Goal: Task Accomplishment & Management: Complete application form

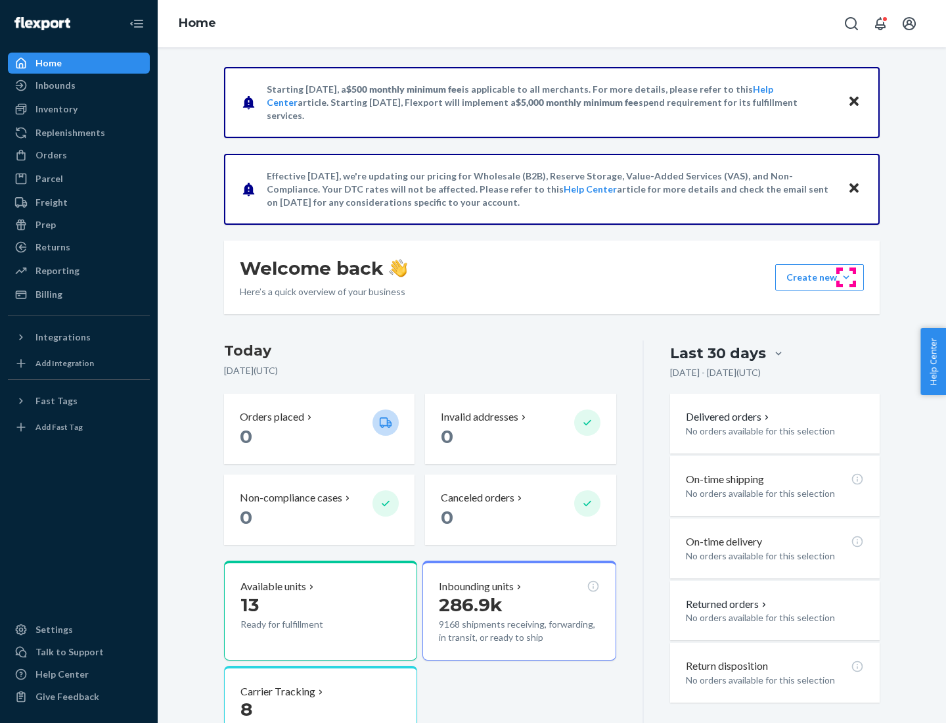
click at [846, 277] on button "Create new Create new inbound Create new order Create new product" at bounding box center [819, 277] width 89 height 26
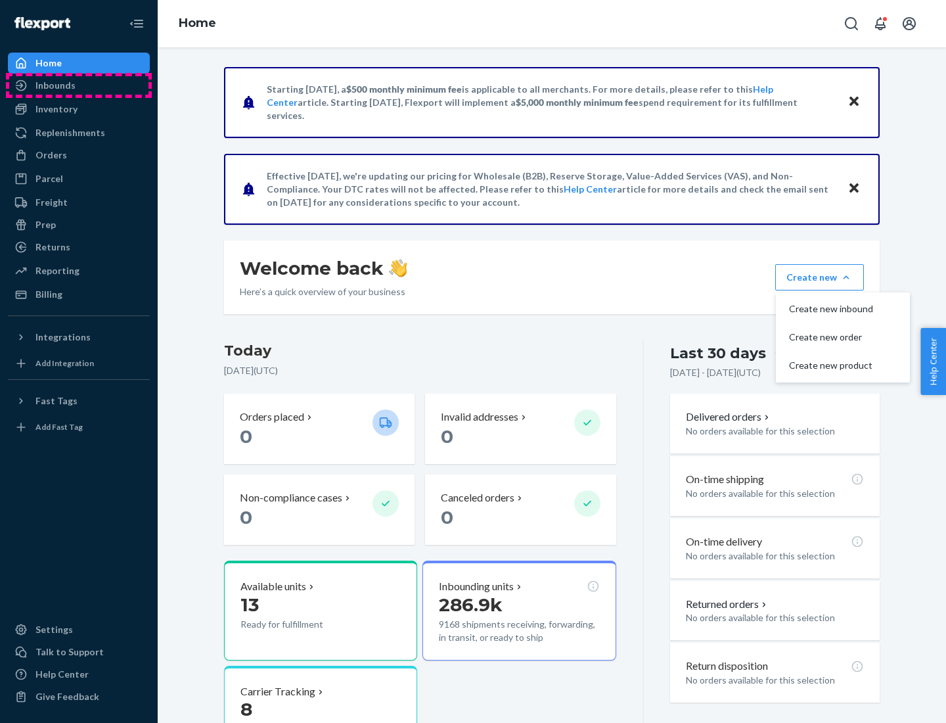
click at [79, 85] on div "Inbounds" at bounding box center [78, 85] width 139 height 18
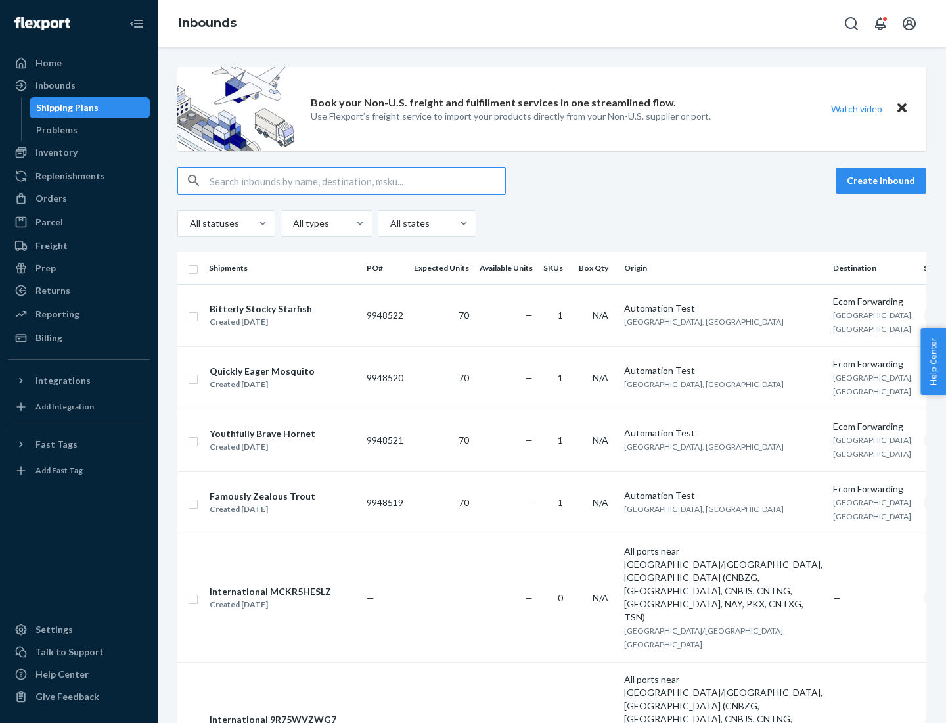
click at [883, 181] on button "Create inbound" at bounding box center [881, 181] width 91 height 26
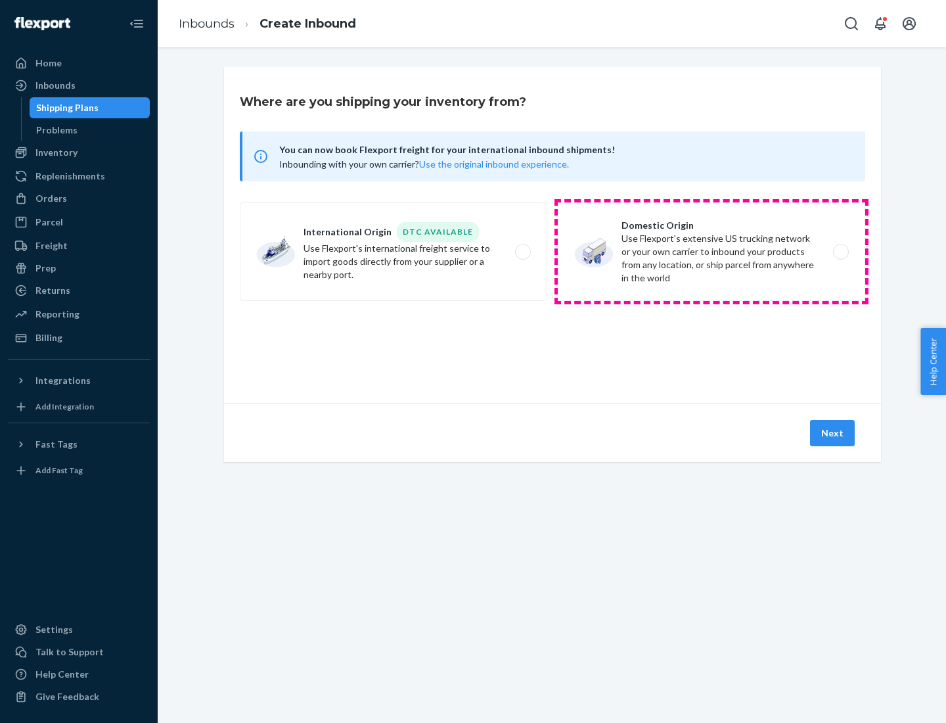
click at [712, 252] on label "Domestic Origin Use Flexport’s extensive US trucking network or your own carrie…" at bounding box center [712, 251] width 308 height 99
click at [841, 252] on input "Domestic Origin Use Flexport’s extensive US trucking network or your own carrie…" at bounding box center [845, 252] width 9 height 9
radio input "true"
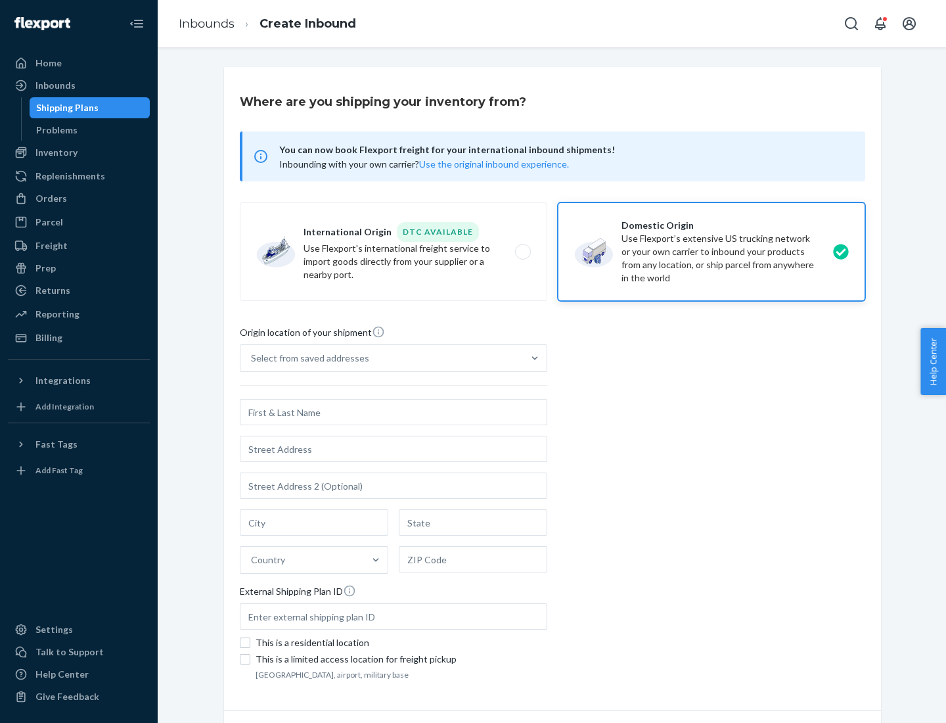
click at [307, 358] on div "Select from saved addresses" at bounding box center [310, 358] width 118 height 13
click at [252, 358] on input "Select from saved addresses" at bounding box center [251, 358] width 1 height 13
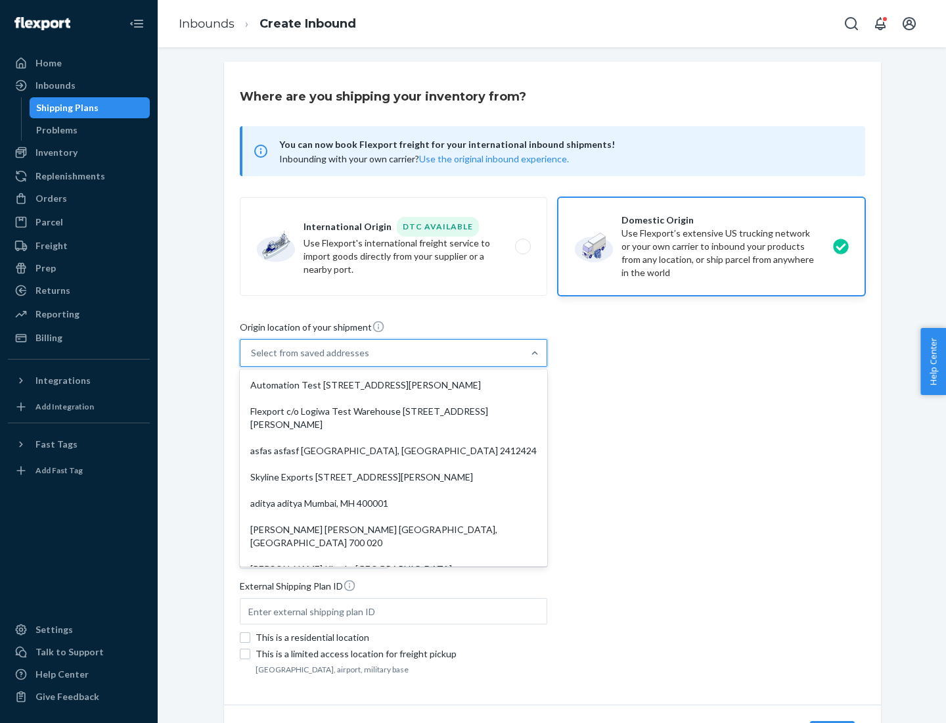
click at [394, 385] on div "Automation Test [STREET_ADDRESS][PERSON_NAME]" at bounding box center [394, 385] width 302 height 26
click at [252, 359] on input "option Automation Test [STREET_ADDRESS][PERSON_NAME]. 9 results available. Use …" at bounding box center [251, 352] width 1 height 13
type input "Automation Test"
type input "9th Floor"
type input "[GEOGRAPHIC_DATA]"
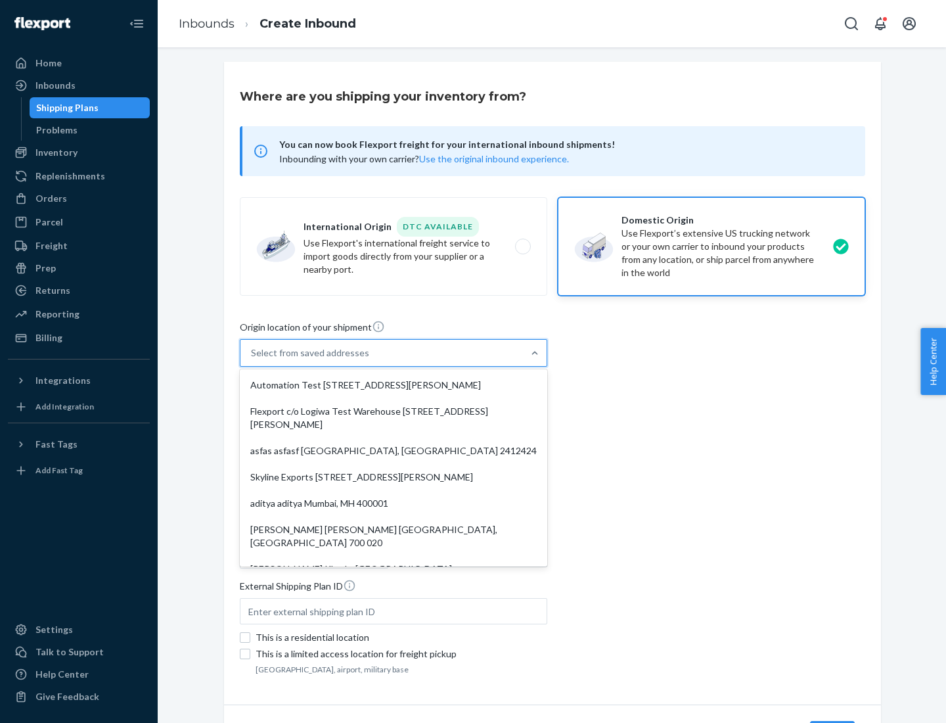
type input "CA"
type input "94104"
type input "[STREET_ADDRESS][PERSON_NAME]"
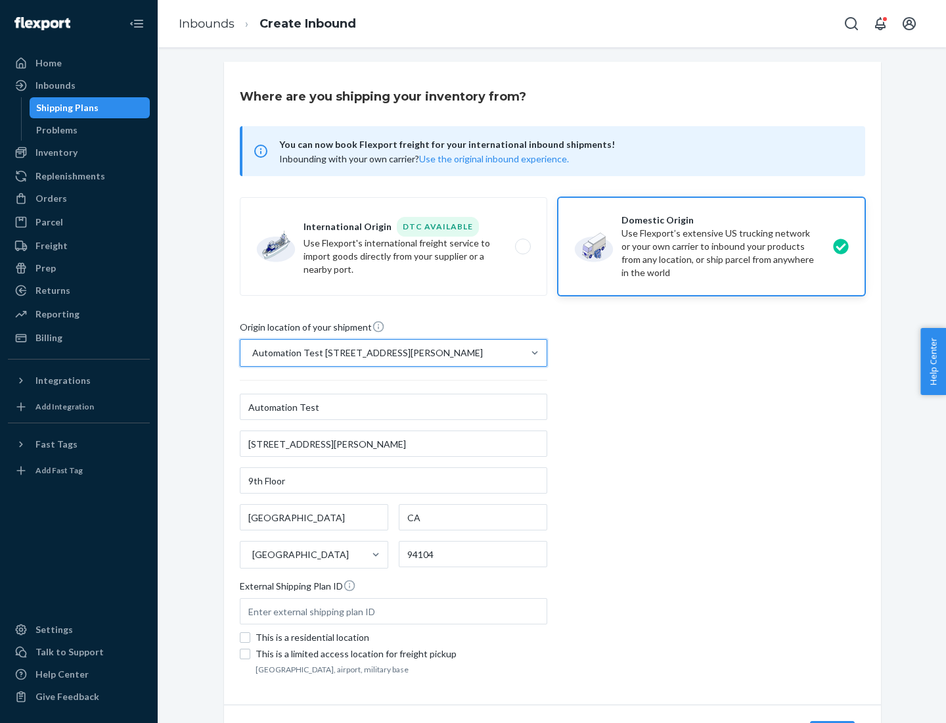
scroll to position [77, 0]
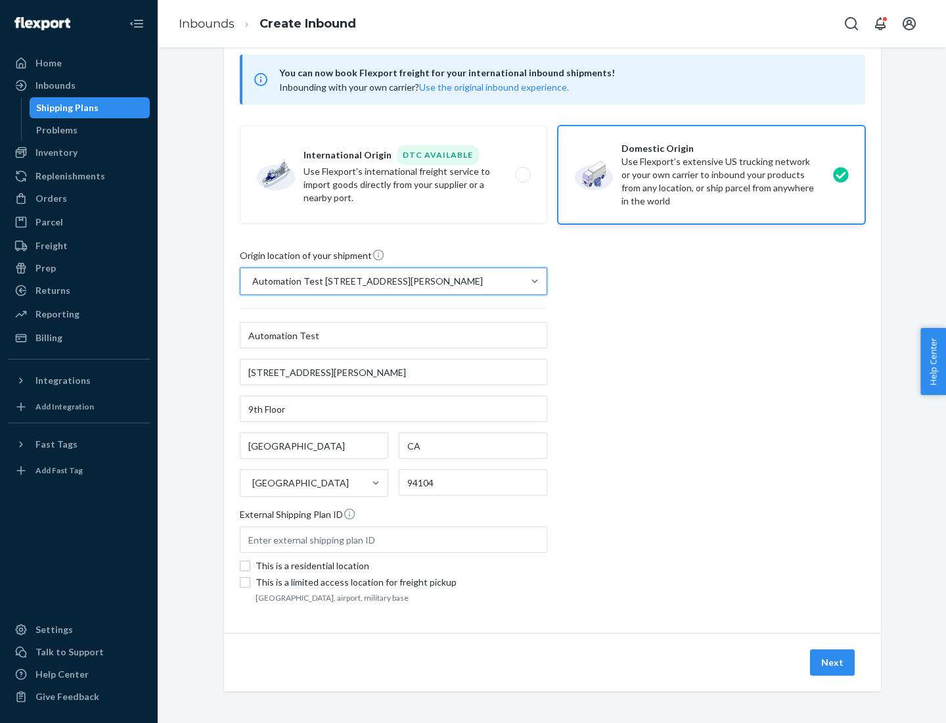
click at [833, 662] on button "Next" at bounding box center [832, 662] width 45 height 26
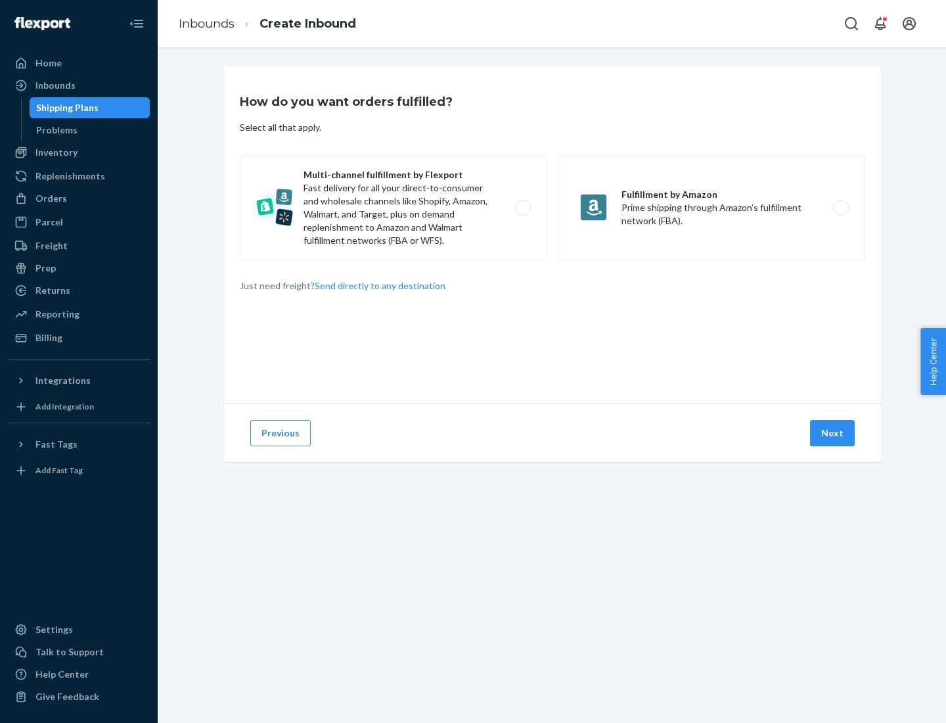
click at [394, 208] on label "Multi-channel fulfillment by Flexport Fast delivery for all your direct-to-cons…" at bounding box center [394, 207] width 308 height 105
click at [522, 208] on input "Multi-channel fulfillment by Flexport Fast delivery for all your direct-to-cons…" at bounding box center [526, 208] width 9 height 9
radio input "true"
click at [833, 433] on button "Next" at bounding box center [832, 433] width 45 height 26
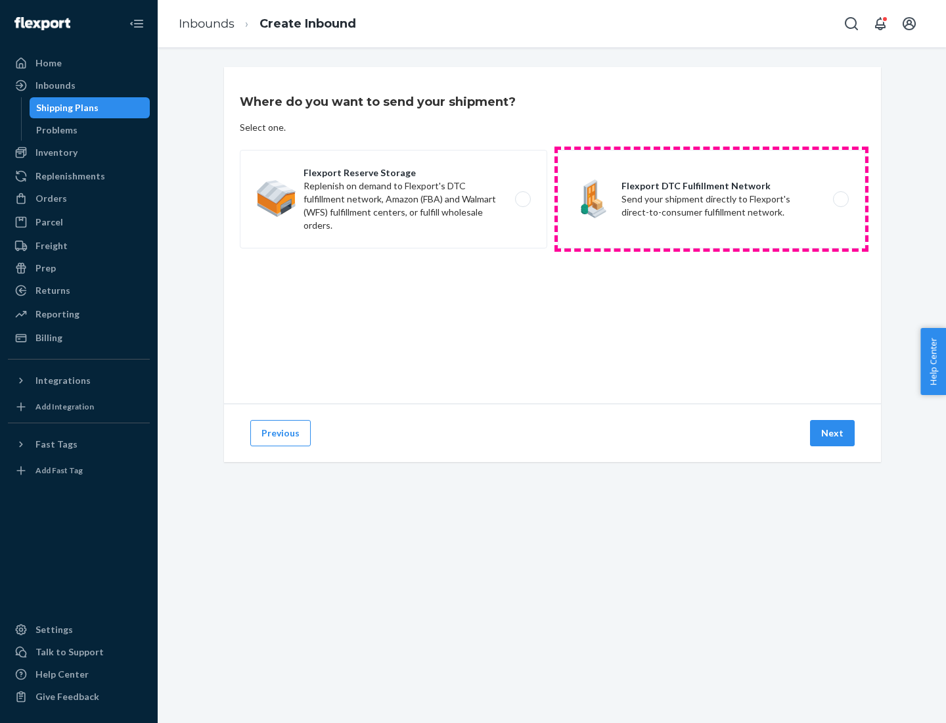
click at [712, 199] on label "Flexport DTC Fulfillment Network Send your shipment directly to Flexport's dire…" at bounding box center [712, 199] width 308 height 99
click at [841, 199] on input "Flexport DTC Fulfillment Network Send your shipment directly to Flexport's dire…" at bounding box center [845, 199] width 9 height 9
radio input "true"
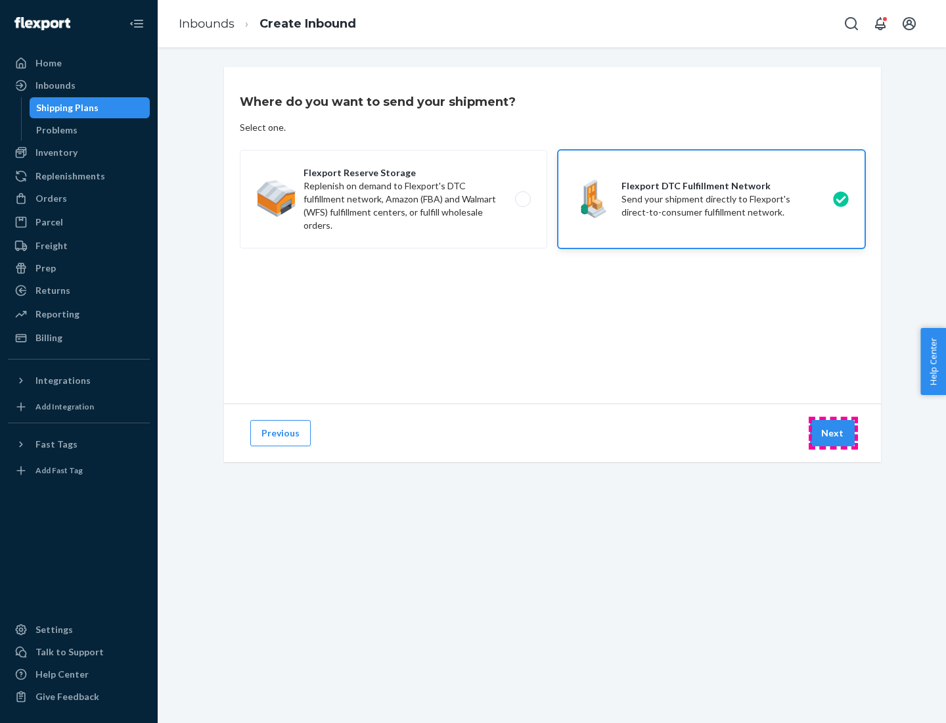
click at [833, 433] on button "Next" at bounding box center [832, 433] width 45 height 26
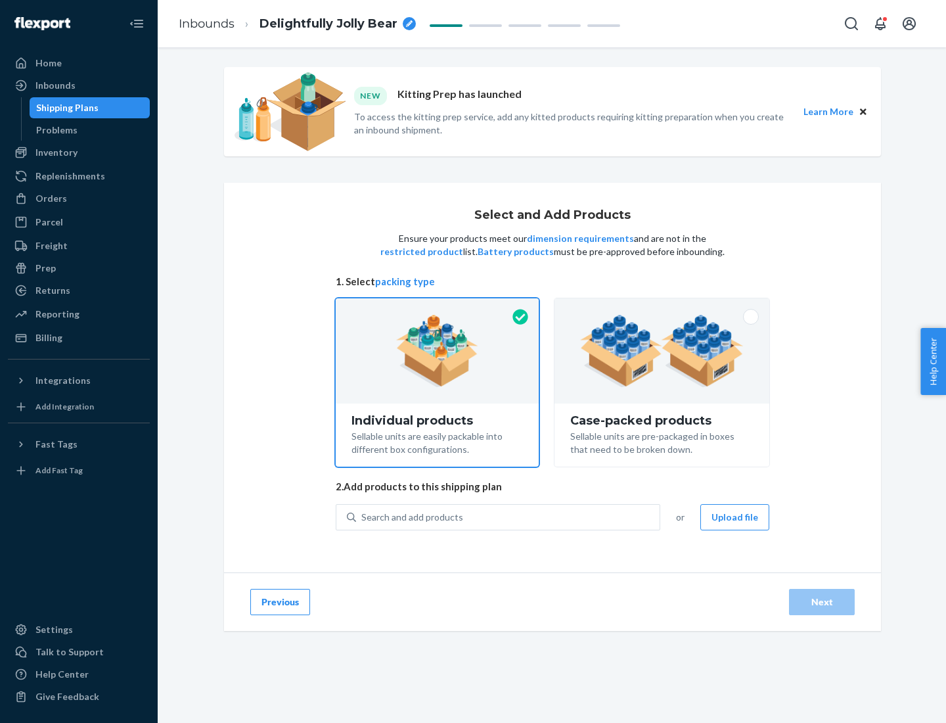
click at [662, 351] on img at bounding box center [662, 351] width 164 height 72
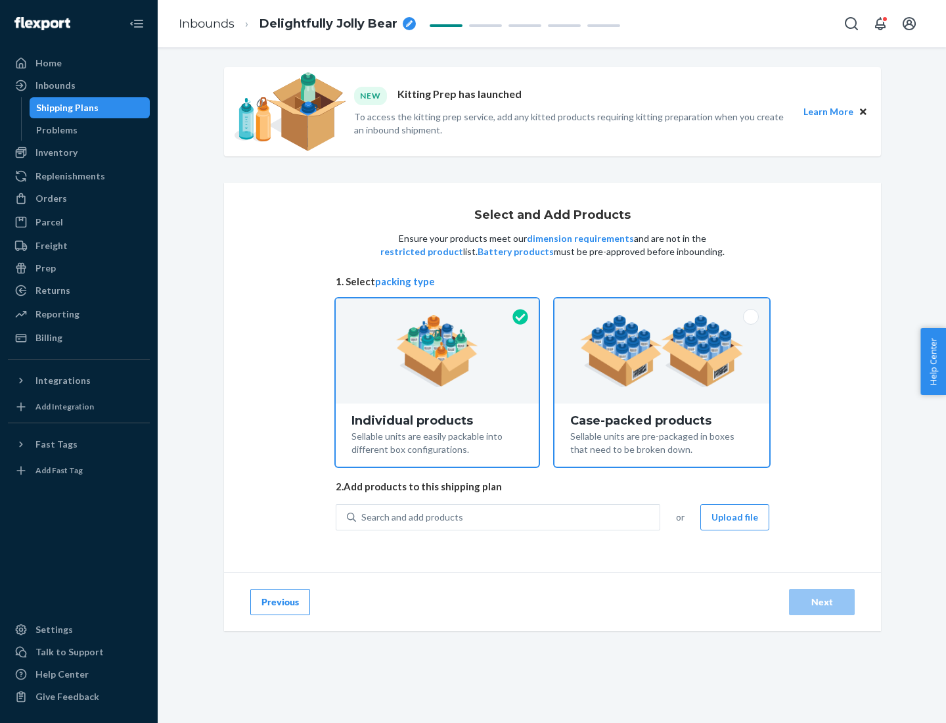
click at [662, 307] on input "Case-packed products Sellable units are pre-packaged in boxes that need to be b…" at bounding box center [662, 302] width 9 height 9
radio input "true"
radio input "false"
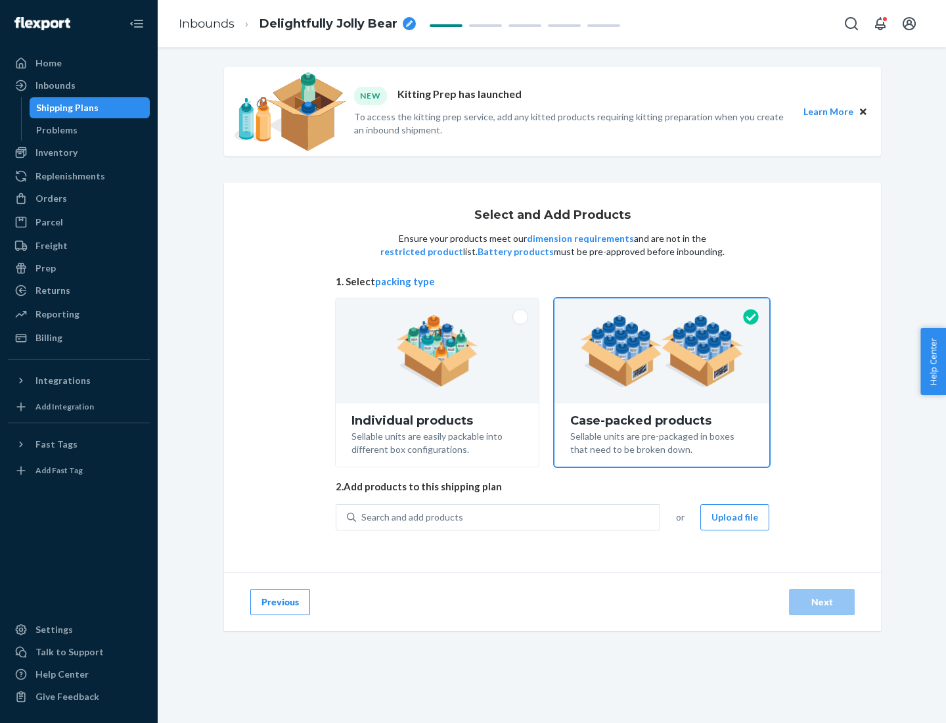
click at [509, 517] on div "Search and add products" at bounding box center [508, 517] width 304 height 24
click at [363, 517] on input "Search and add products" at bounding box center [361, 517] width 1 height 13
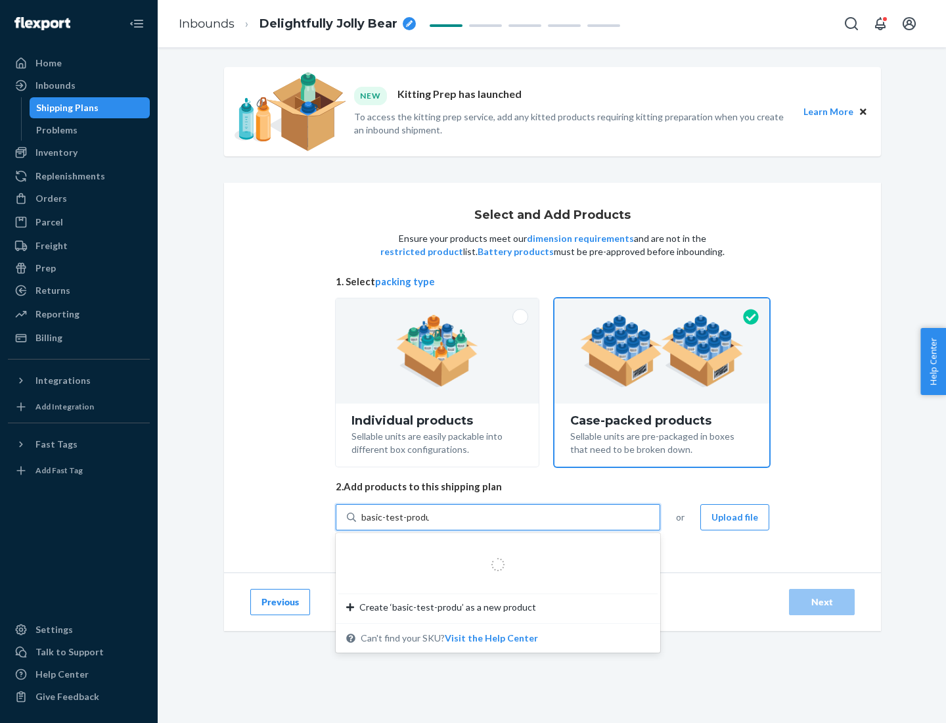
type input "basic-test-product-1"
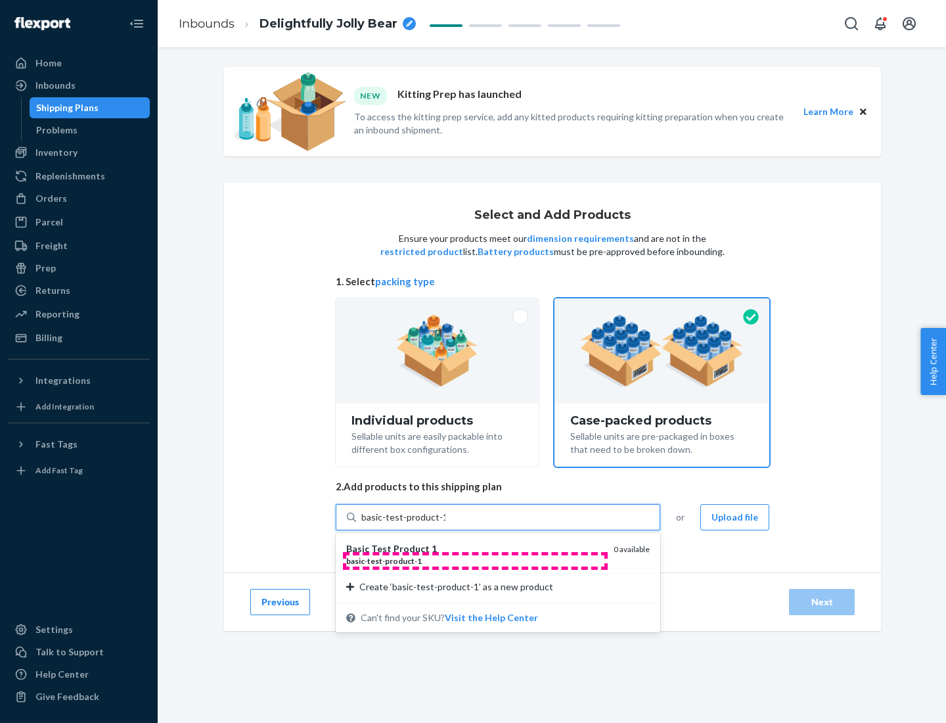
click at [475, 561] on div "basic - test - product - 1" at bounding box center [474, 560] width 257 height 11
click at [446, 524] on input "basic-test-product-1" at bounding box center [403, 517] width 84 height 13
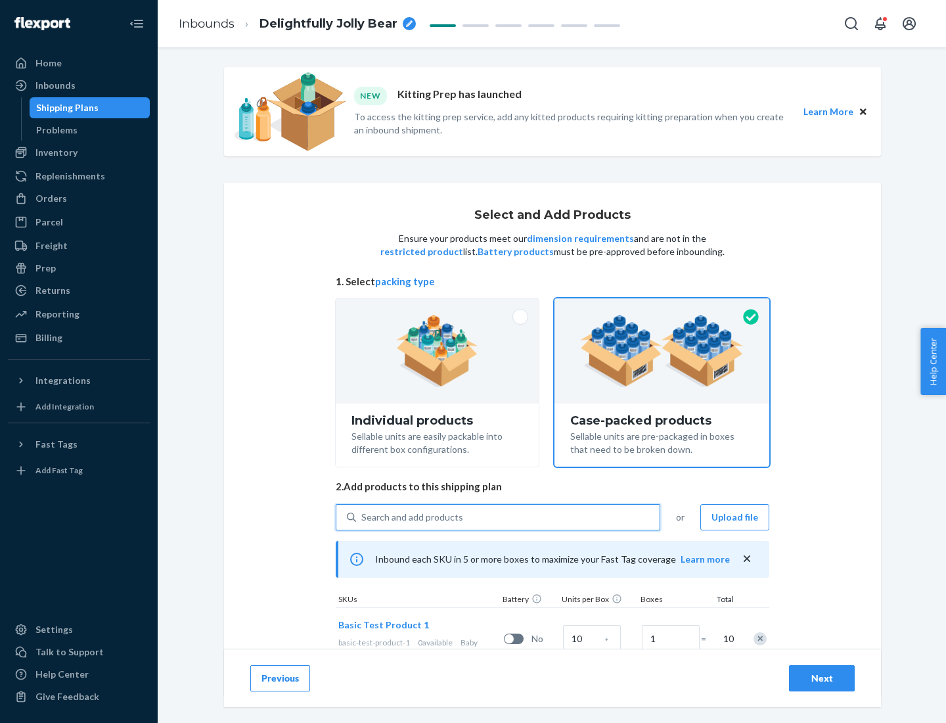
scroll to position [47, 0]
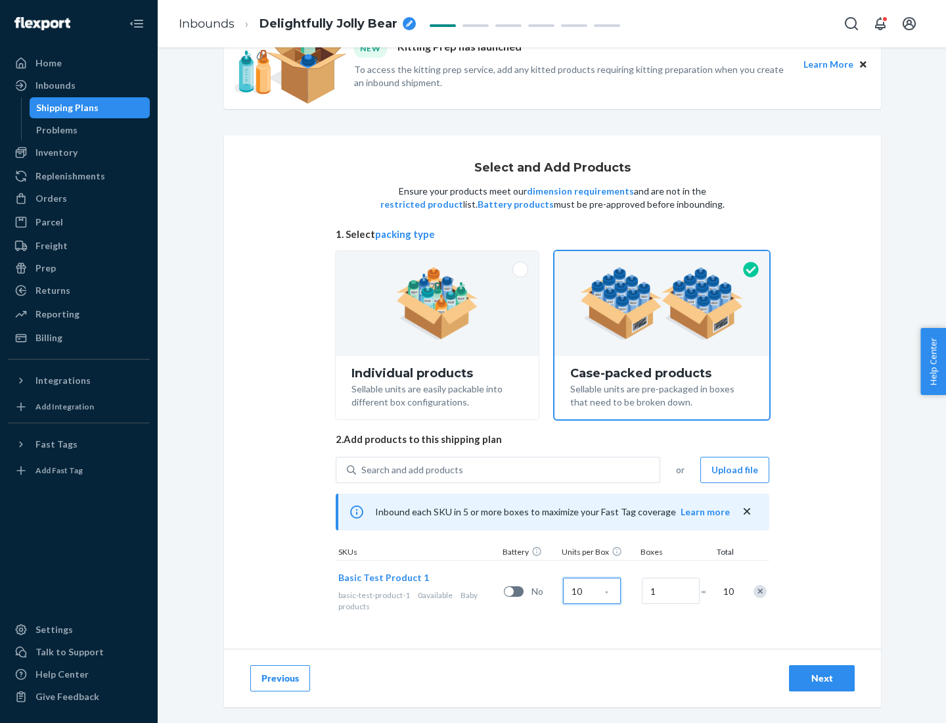
type input "10"
type input "7"
click at [822, 678] on div "Next" at bounding box center [821, 678] width 43 height 13
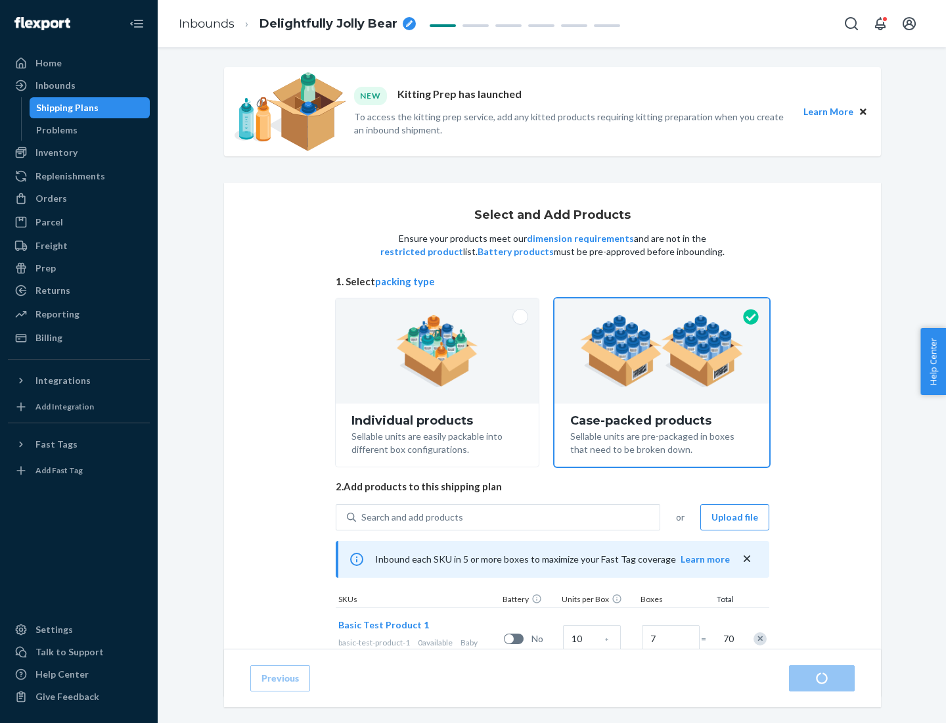
radio input "true"
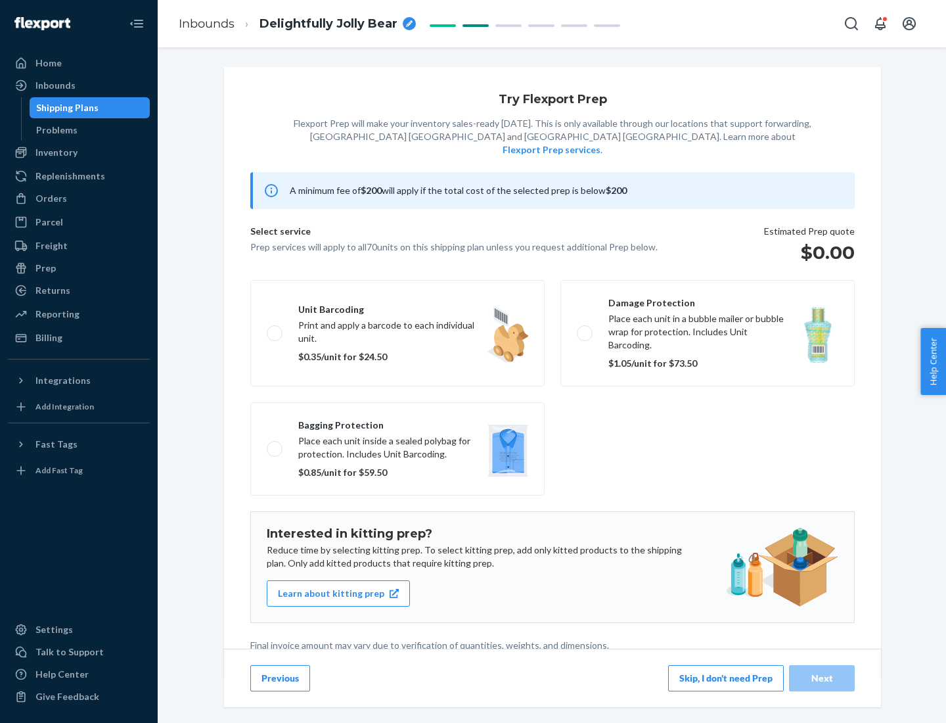
scroll to position [3, 0]
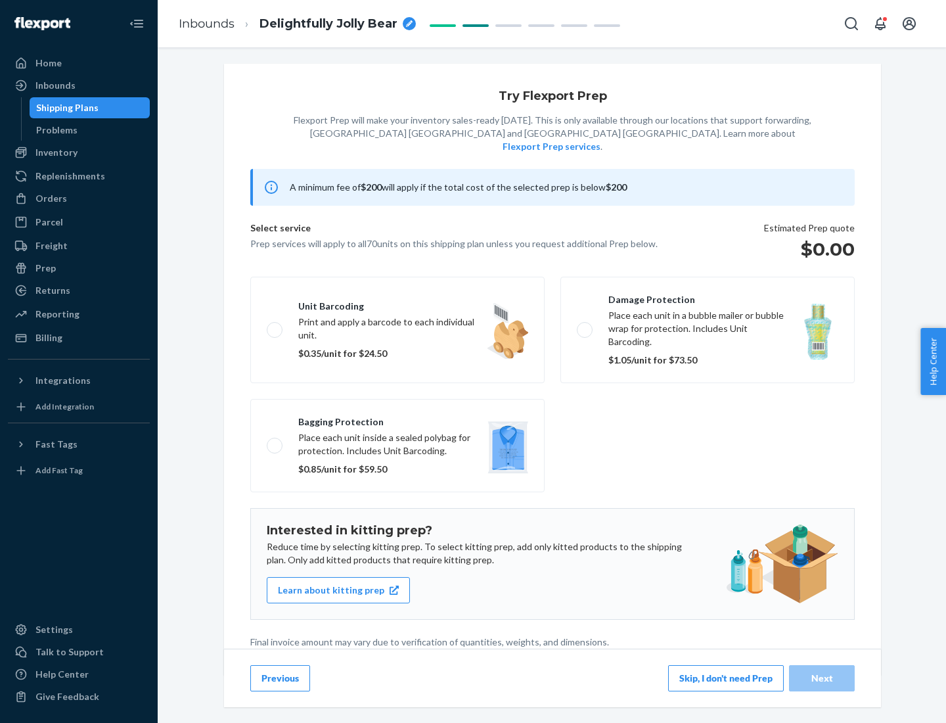
click at [398, 419] on label "Bagging protection Place each unit inside a sealed polybag for protection. Incl…" at bounding box center [397, 445] width 294 height 93
click at [275, 441] on input "Bagging protection Place each unit inside a sealed polybag for protection. Incl…" at bounding box center [271, 445] width 9 height 9
checkbox input "true"
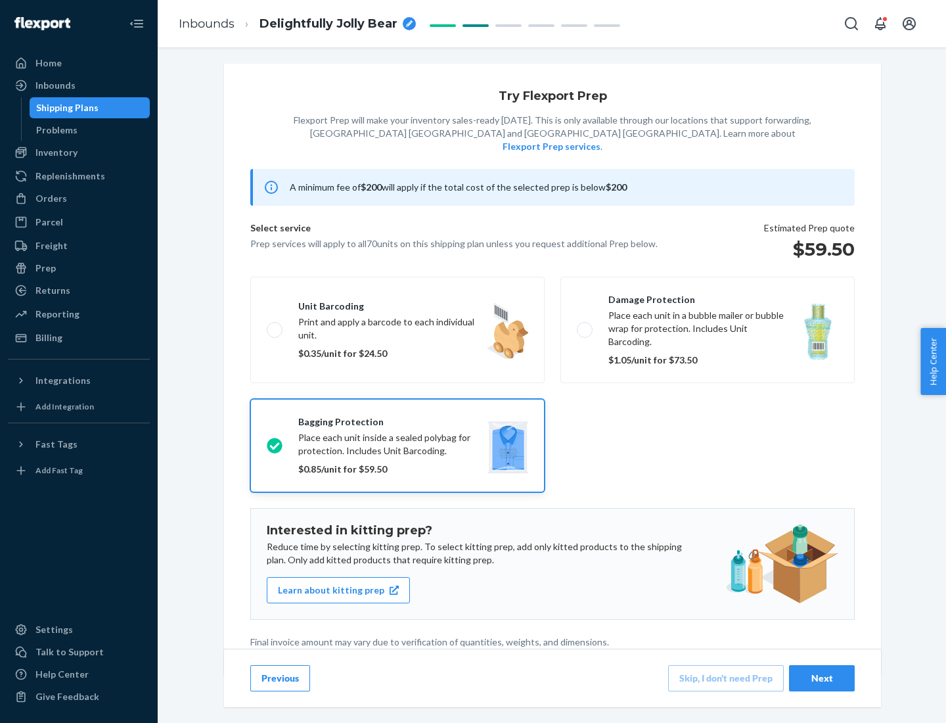
click at [822, 678] on div "Next" at bounding box center [821, 678] width 43 height 13
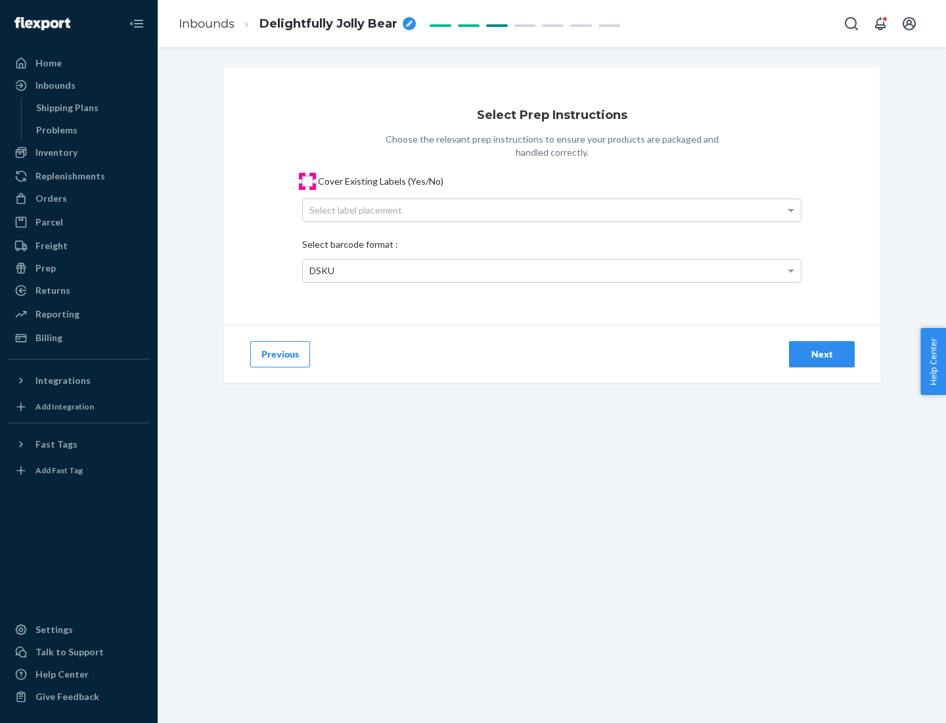
click at [308, 181] on input "Cover Existing Labels (Yes/No)" at bounding box center [307, 181] width 11 height 11
checkbox input "true"
click at [552, 210] on div "Select label placement" at bounding box center [552, 210] width 498 height 22
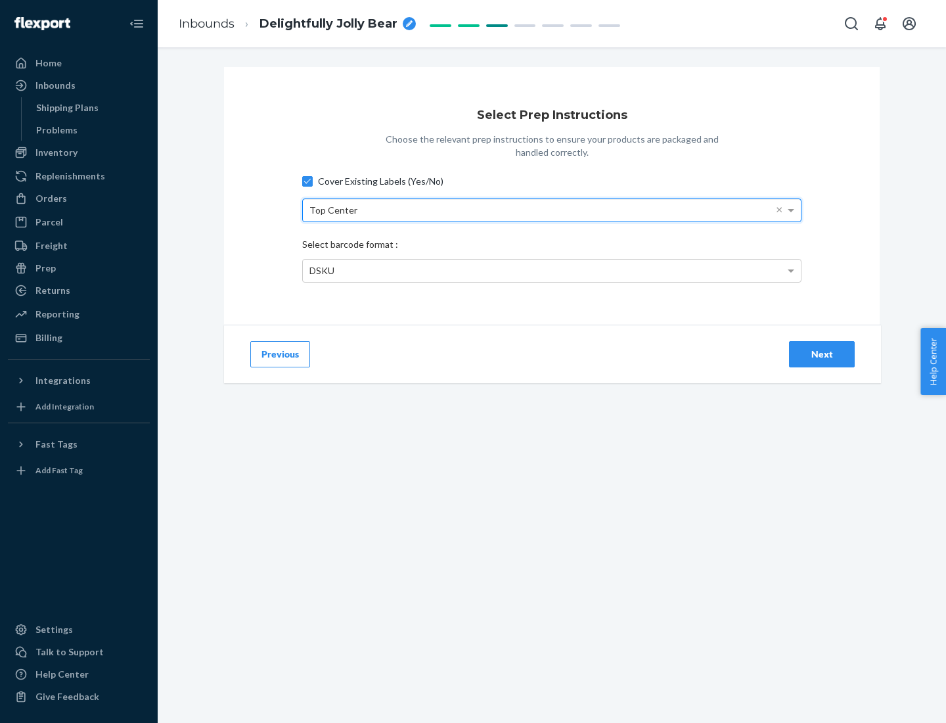
click at [552, 270] on div "DSKU" at bounding box center [552, 271] width 498 height 22
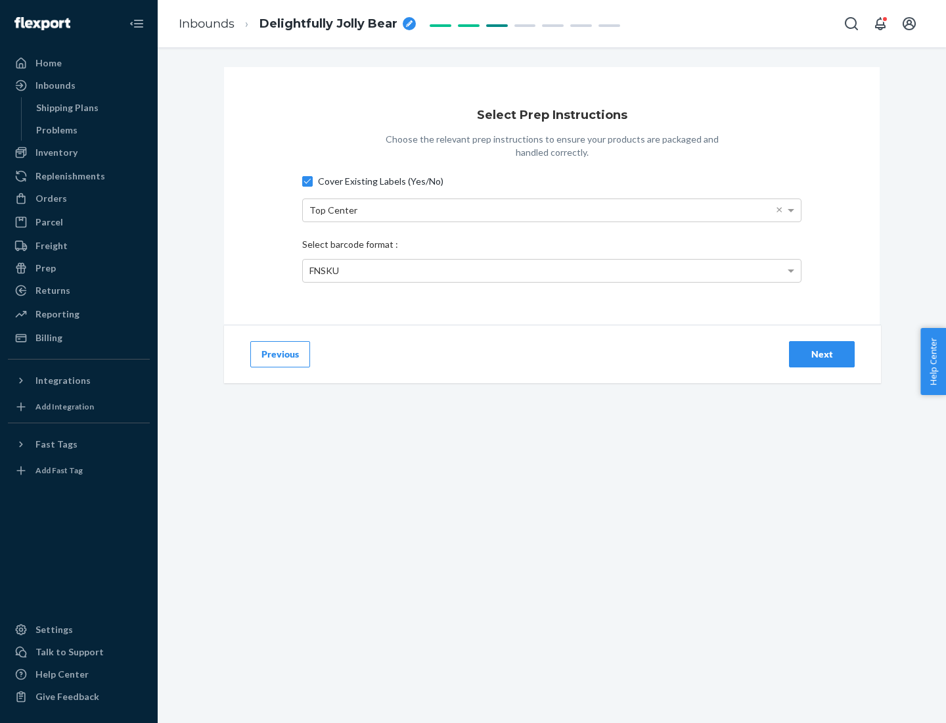
click at [822, 354] on div "Next" at bounding box center [821, 354] width 43 height 13
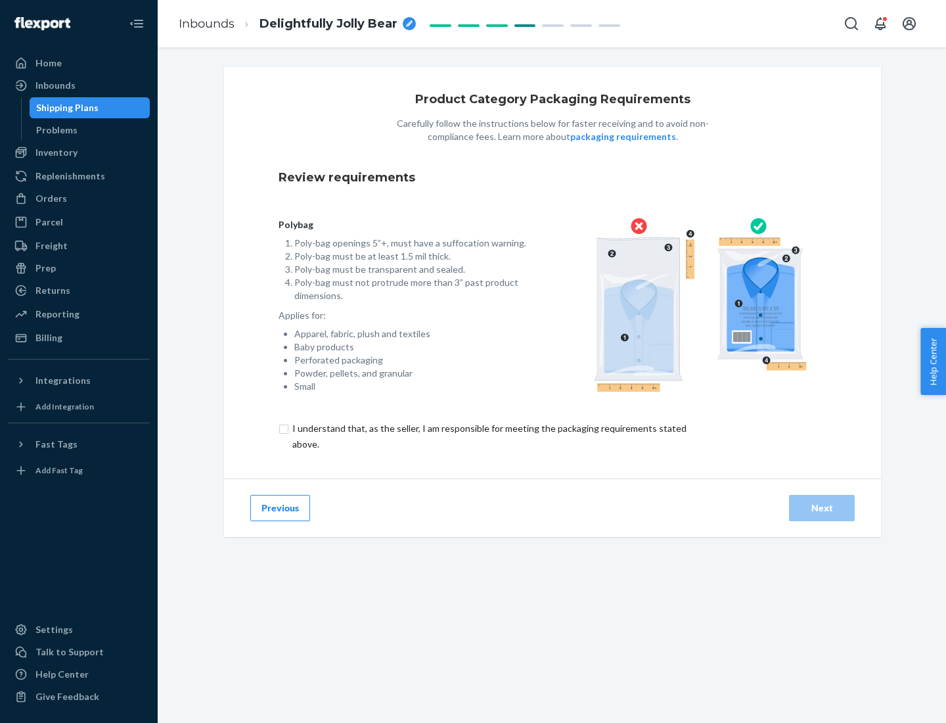
click at [488, 436] on input "checkbox" at bounding box center [497, 437] width 437 height 32
checkbox input "true"
click at [822, 507] on div "Next" at bounding box center [821, 507] width 43 height 13
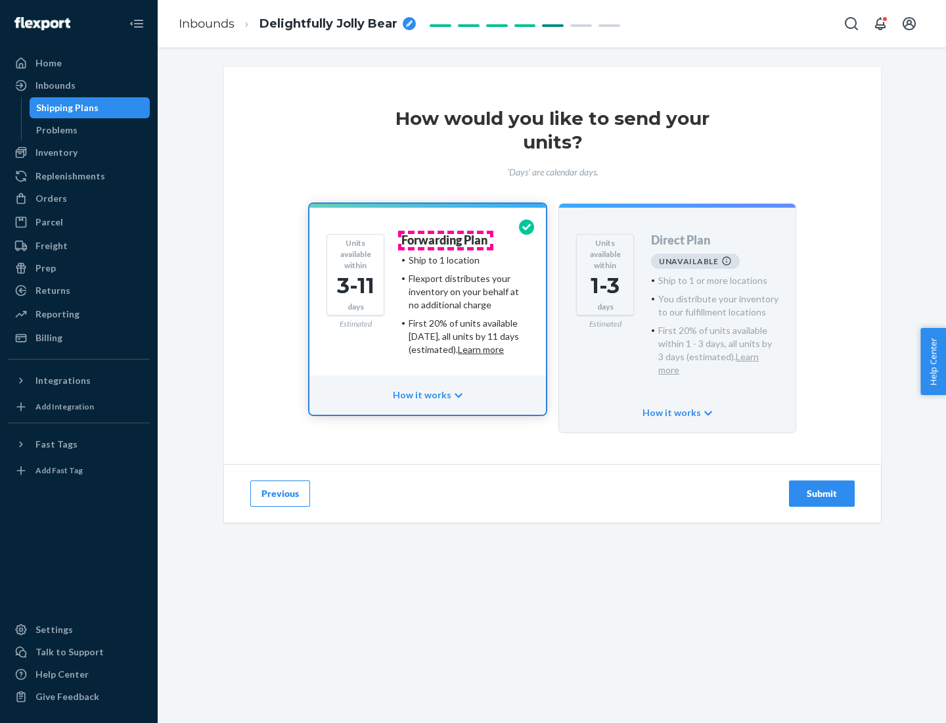
click at [446, 240] on h4 "Forwarding Plan" at bounding box center [445, 240] width 86 height 13
click at [822, 487] on div "Submit" at bounding box center [821, 493] width 43 height 13
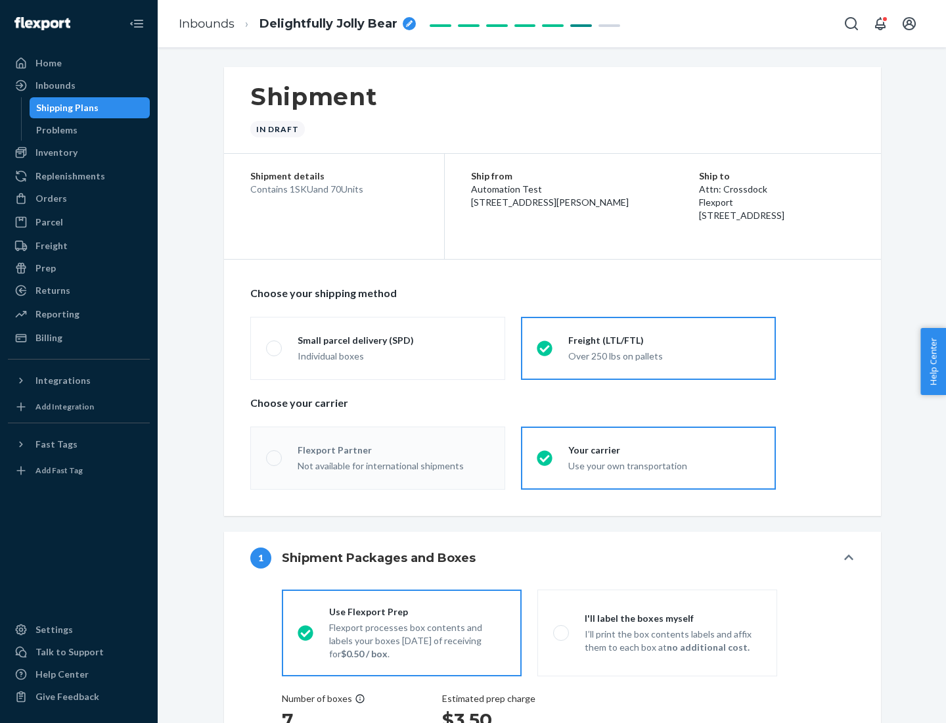
radio input "true"
radio input "false"
radio input "true"
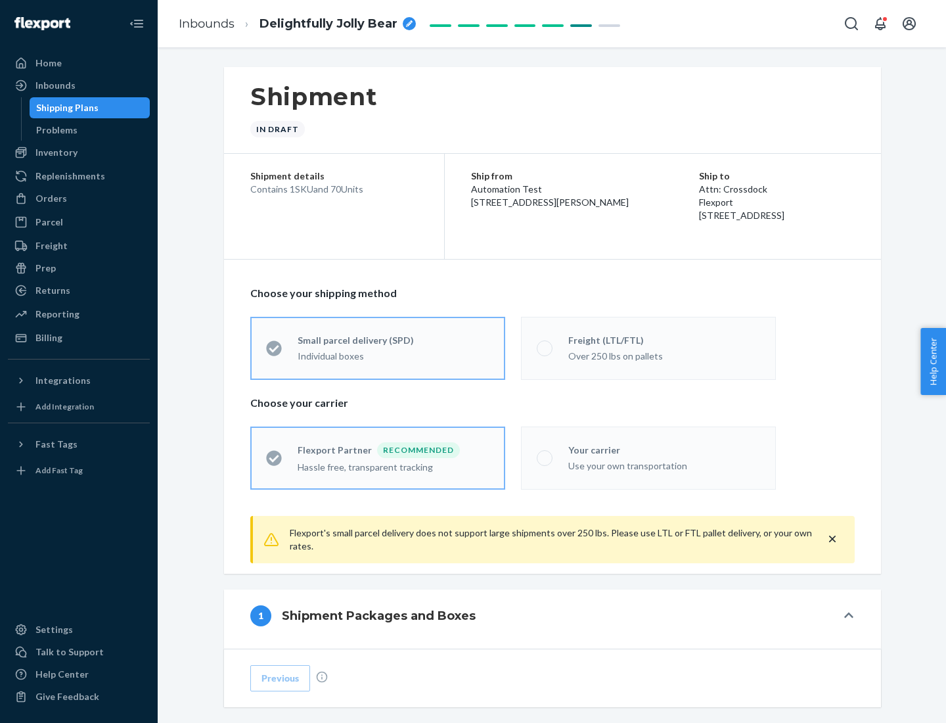
click at [649, 348] on div "Over 250 lbs on pallets" at bounding box center [664, 355] width 192 height 16
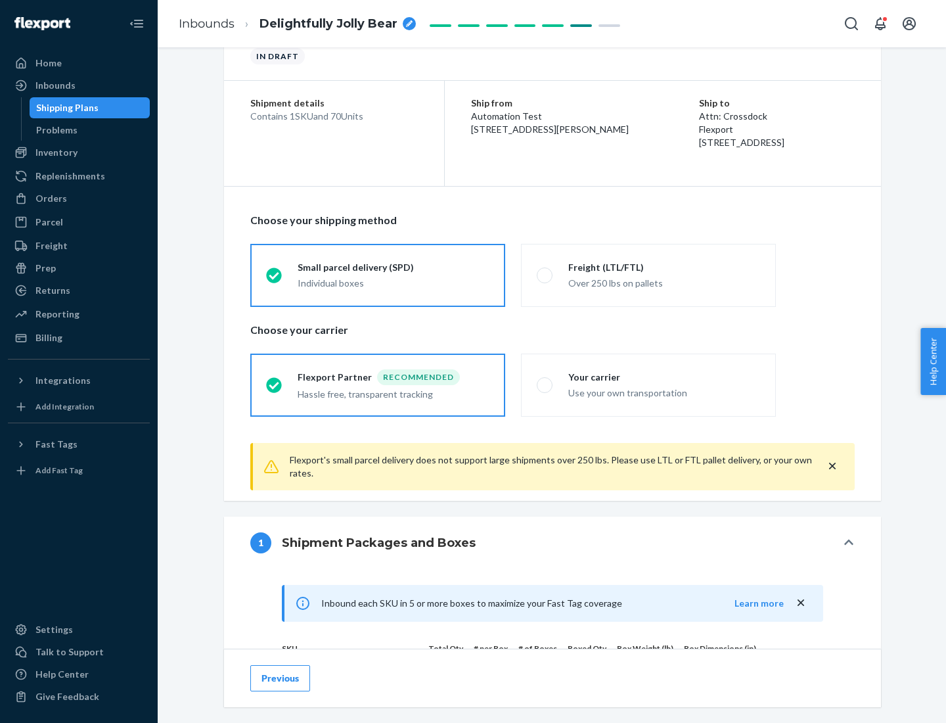
click at [649, 384] on div "Use your own transportation" at bounding box center [664, 392] width 192 height 16
click at [545, 384] on input "Your carrier Use your own transportation" at bounding box center [541, 385] width 9 height 9
radio input "true"
radio input "false"
